Goal: Transaction & Acquisition: Purchase product/service

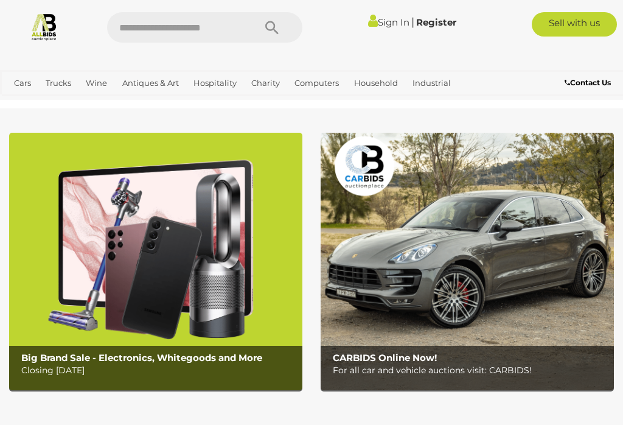
click at [208, 362] on b "Big Brand Sale - Electronics, Whitegoods and More" at bounding box center [141, 358] width 241 height 12
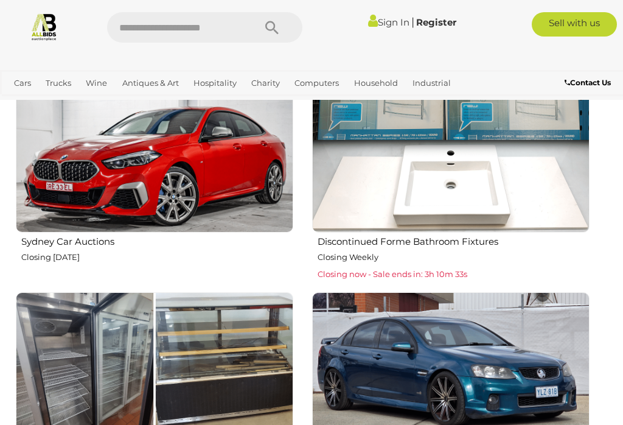
scroll to position [1473, 0]
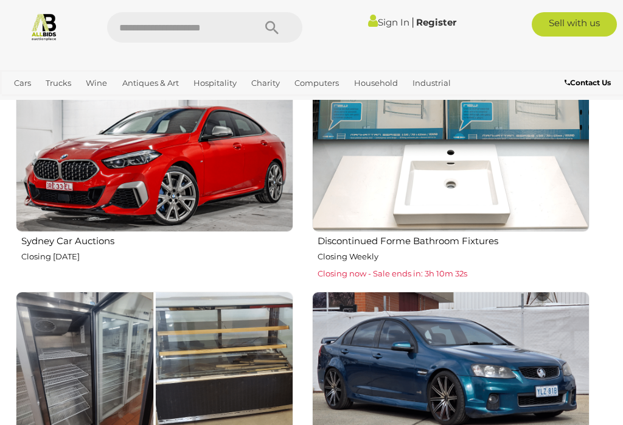
click at [444, 262] on div "Discontinued Forme Bathroom Fixtures Closing Weekly Closing now - Sale ends in:…" at bounding box center [451, 256] width 278 height 46
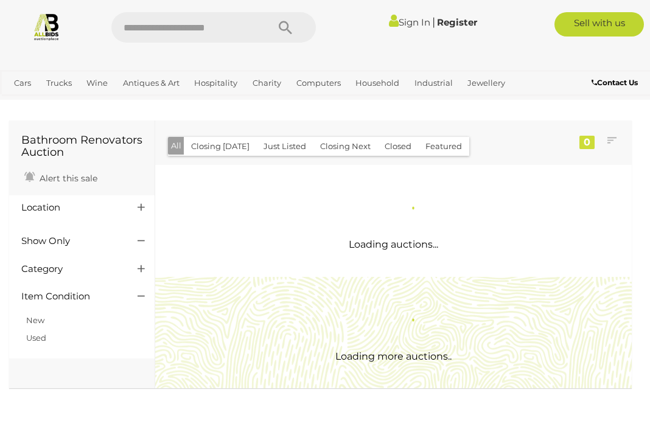
scroll to position [2, 0]
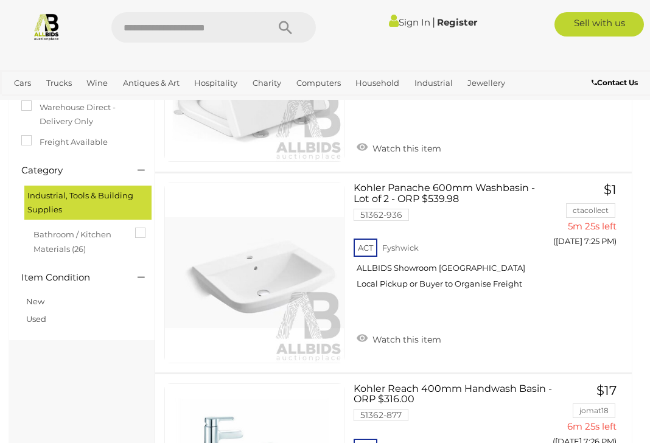
scroll to position [215, 0]
click at [482, 186] on link "Kohler Panache 600mm Washbasin - Lot of 2 - ORP $539.98 51362-936 ACT Fyshwick" at bounding box center [453, 241] width 180 height 116
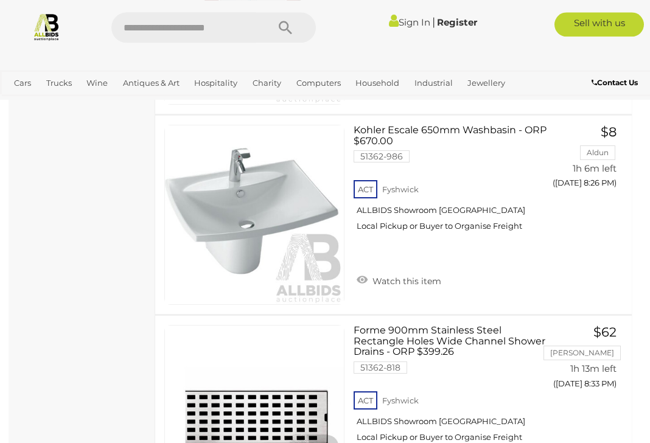
scroll to position [2679, 0]
click at [491, 130] on link "Kohler Escale 650mm Washbasin - ORP $670.00 51362-986 ACT Fyshwick ALLBIDS Show…" at bounding box center [453, 183] width 180 height 116
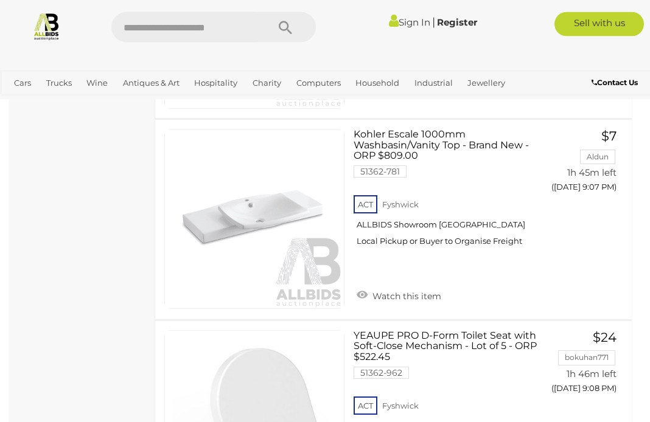
scroll to position [4546, 0]
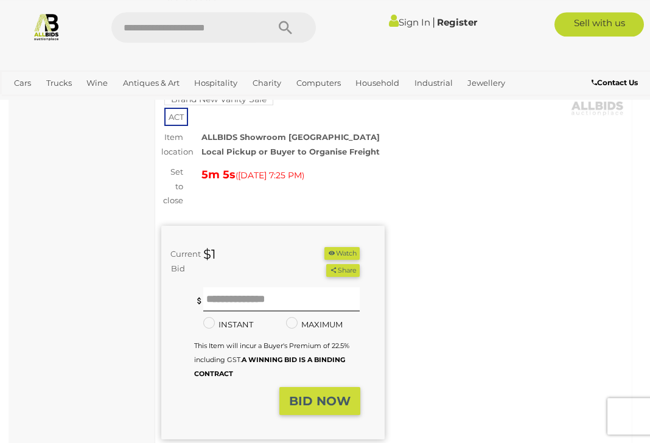
scroll to position [166, 0]
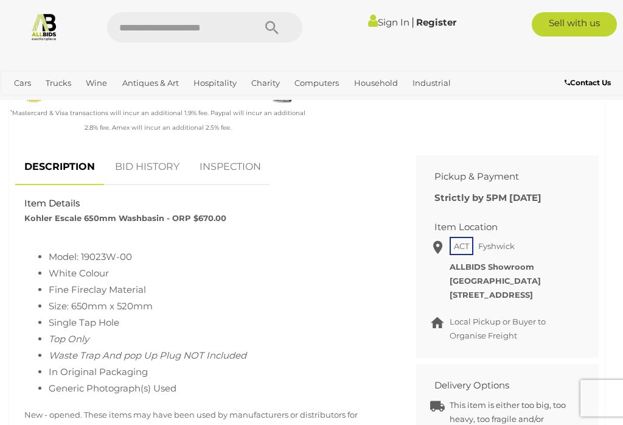
scroll to position [475, 0]
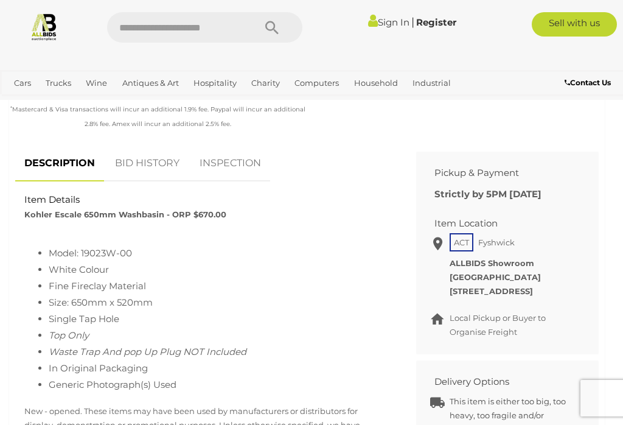
click at [105, 251] on li "Model: 19023W-00" at bounding box center [219, 253] width 340 height 16
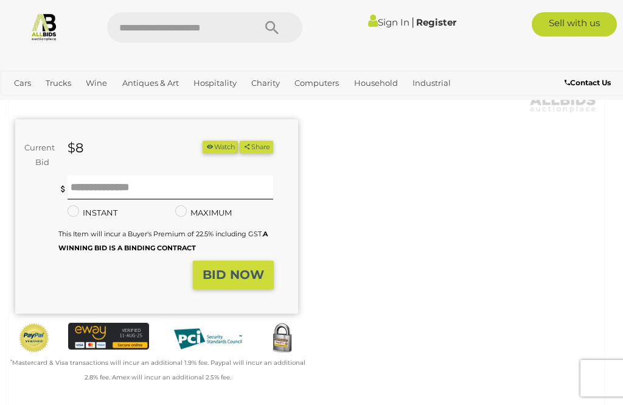
click at [332, 216] on div "Warranty Charity )" at bounding box center [307, 162] width 602 height 473
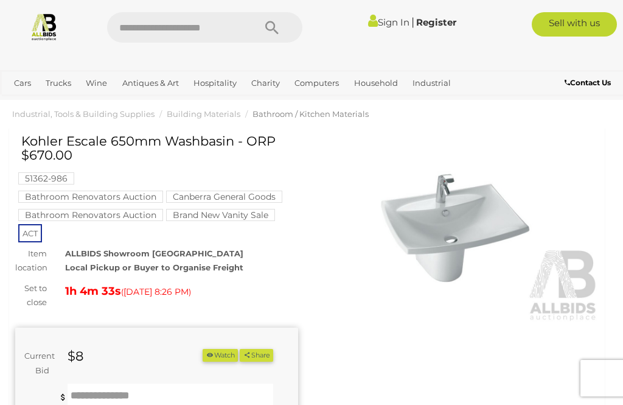
scroll to position [1, 0]
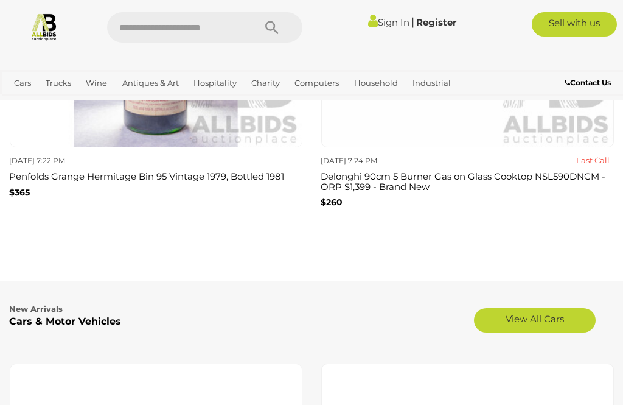
scroll to position [2912, 0]
